Goal: Transaction & Acquisition: Purchase product/service

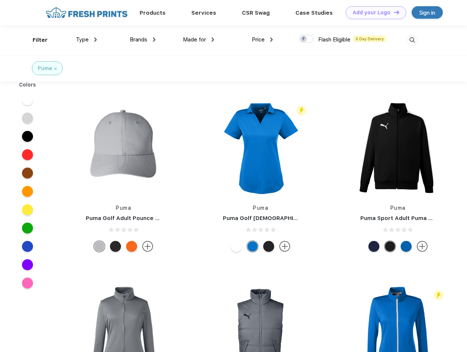
click at [373, 12] on link "Add your Logo Design Tool" at bounding box center [376, 12] width 60 height 13
click at [0, 0] on div "Design Tool" at bounding box center [0, 0] width 0 height 0
click at [393, 12] on link "Add your Logo Design Tool" at bounding box center [376, 12] width 60 height 13
click at [35, 40] on div "Filter" at bounding box center [40, 40] width 15 height 8
click at [86, 40] on span "Type" at bounding box center [82, 39] width 13 height 7
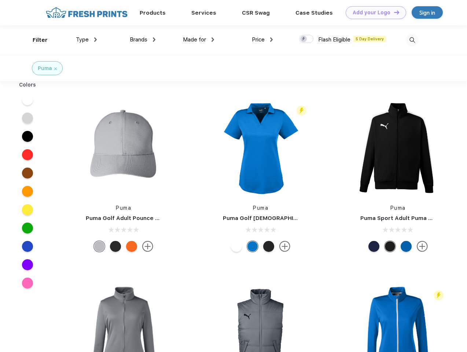
click at [143, 40] on span "Brands" at bounding box center [139, 39] width 18 height 7
click at [199, 40] on span "Made for" at bounding box center [194, 39] width 23 height 7
click at [262, 40] on span "Price" at bounding box center [258, 39] width 13 height 7
click at [306, 39] on div at bounding box center [306, 39] width 14 height 8
click at [304, 39] on input "checkbox" at bounding box center [301, 36] width 5 height 5
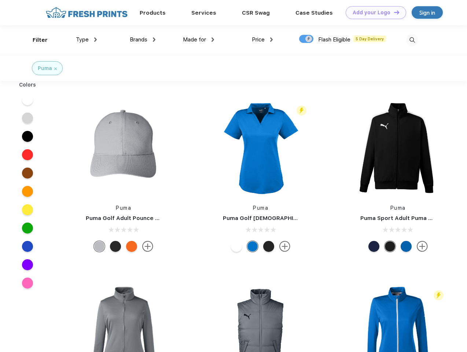
click at [412, 40] on img at bounding box center [412, 40] width 12 height 12
